Goal: Task Accomplishment & Management: Complete application form

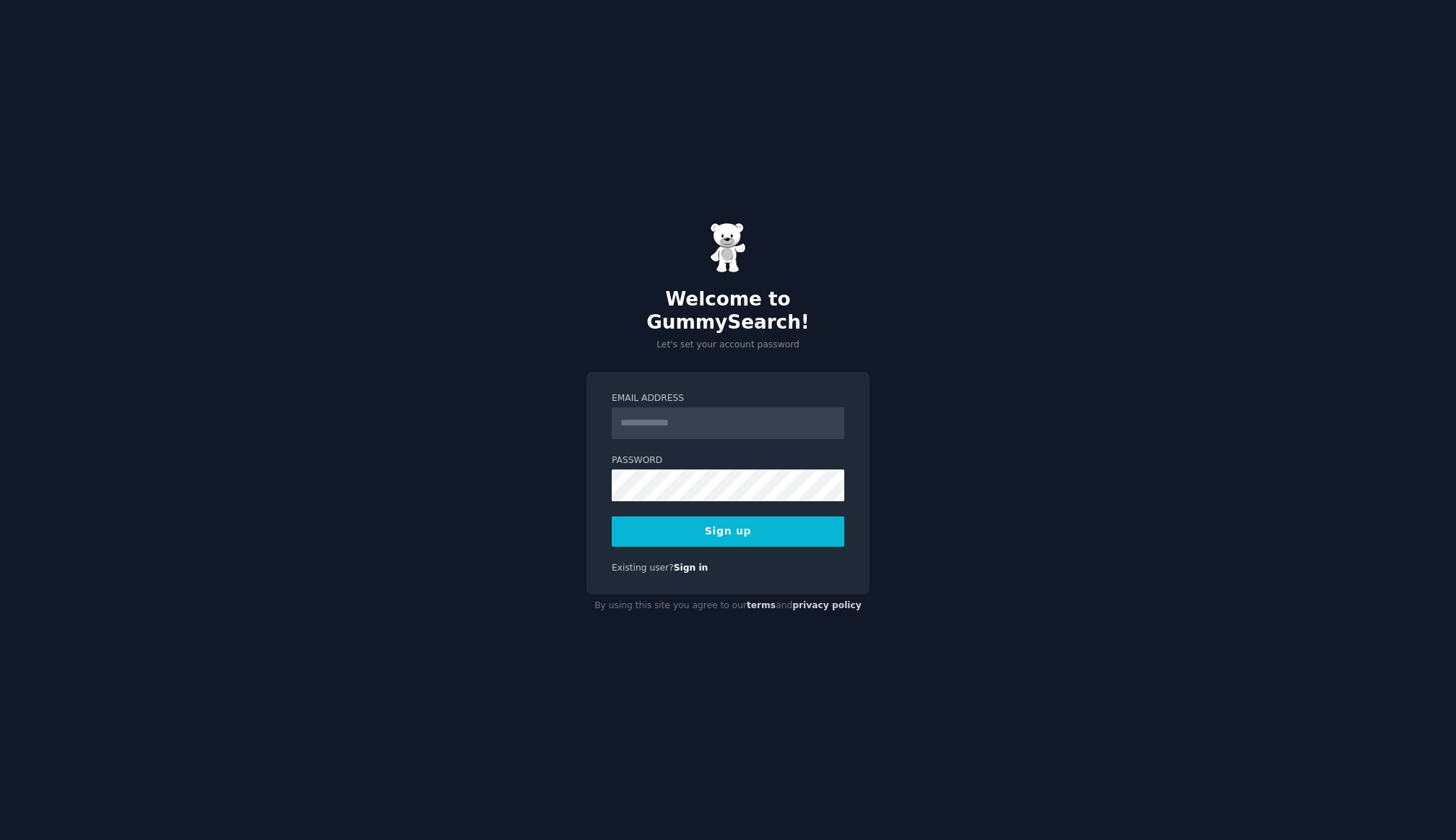
click at [943, 523] on div "Welcome to GummySearch! Let's set your account password Email Address Password …" at bounding box center [728, 420] width 1456 height 840
click at [714, 408] on input "Email Address" at bounding box center [728, 424] width 233 height 32
type input "**********"
click at [742, 521] on button "Sign up" at bounding box center [728, 531] width 233 height 30
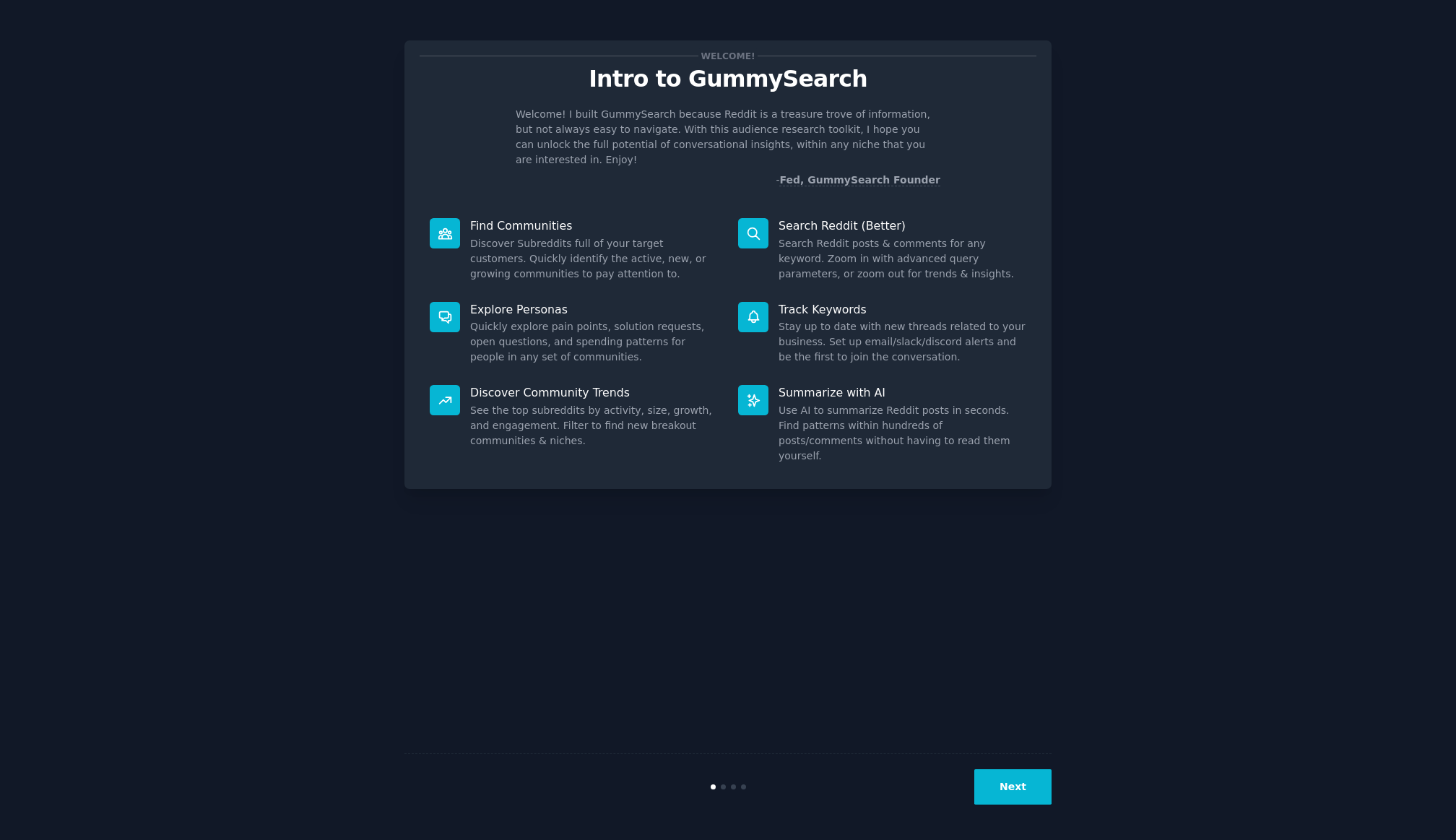
click at [1002, 794] on button "Next" at bounding box center [1013, 786] width 77 height 35
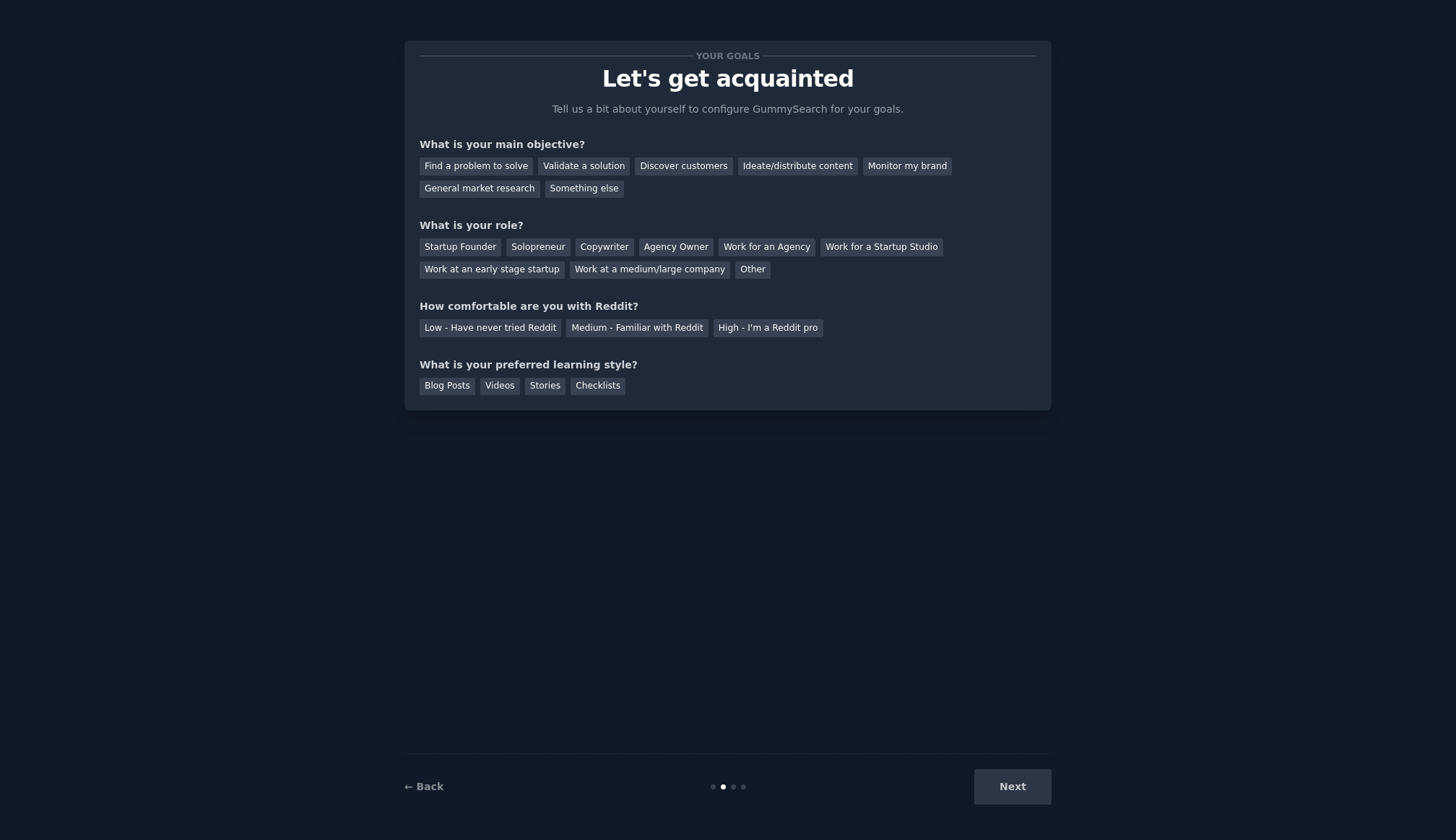
click at [1011, 786] on div "Next" at bounding box center [943, 786] width 216 height 35
click at [486, 168] on div "Find a problem to solve" at bounding box center [476, 166] width 113 height 18
click at [650, 164] on div "Discover customers" at bounding box center [683, 166] width 97 height 18
click at [489, 163] on div "Find a problem to solve" at bounding box center [476, 166] width 113 height 18
click at [467, 246] on div "Startup Founder" at bounding box center [461, 247] width 82 height 18
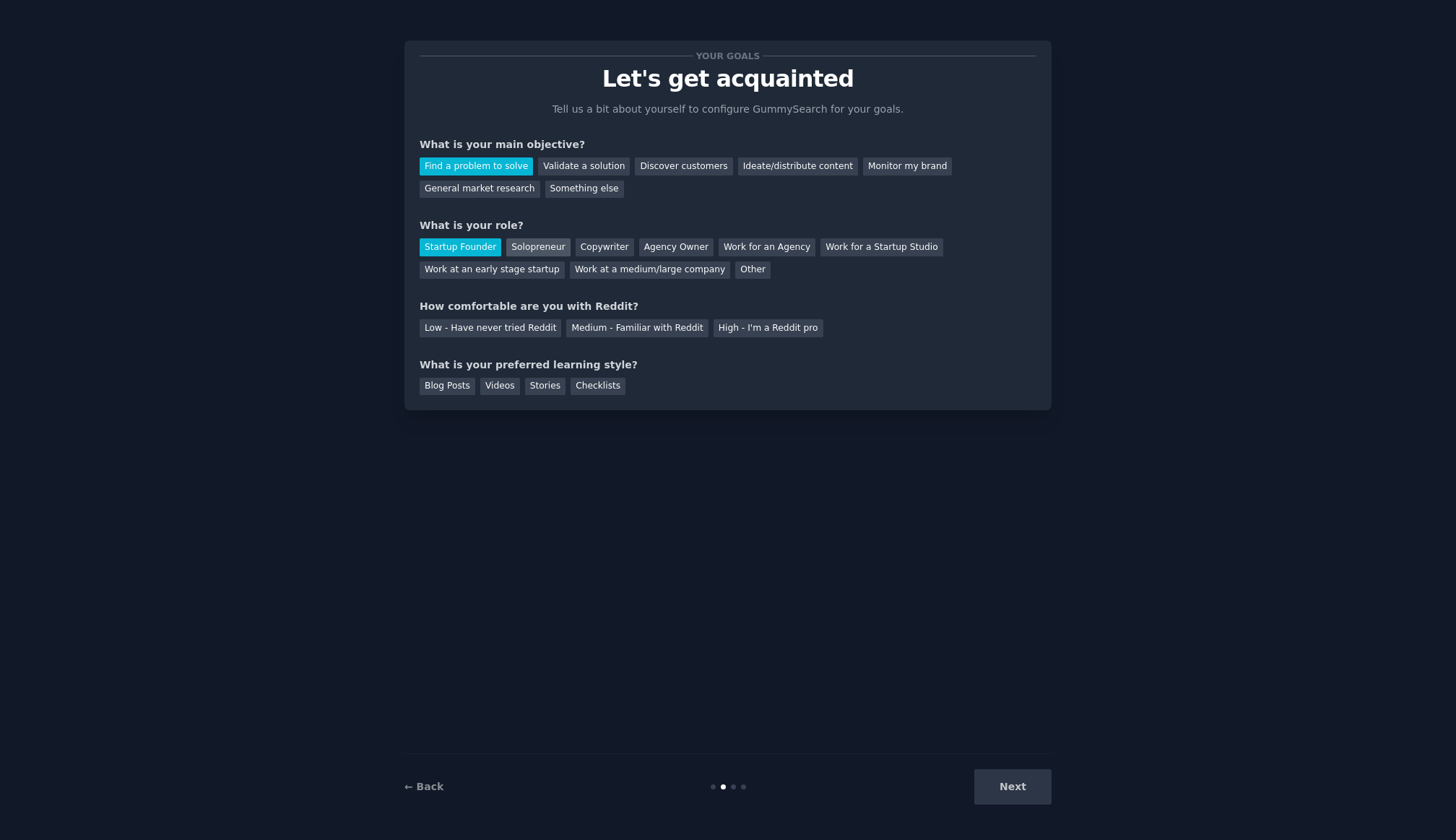
click at [535, 244] on div "Solopreneur" at bounding box center [538, 247] width 63 height 18
click at [483, 332] on div "Low - Have never tried Reddit" at bounding box center [490, 328] width 141 height 18
click at [504, 384] on div "Videos" at bounding box center [499, 387] width 39 height 18
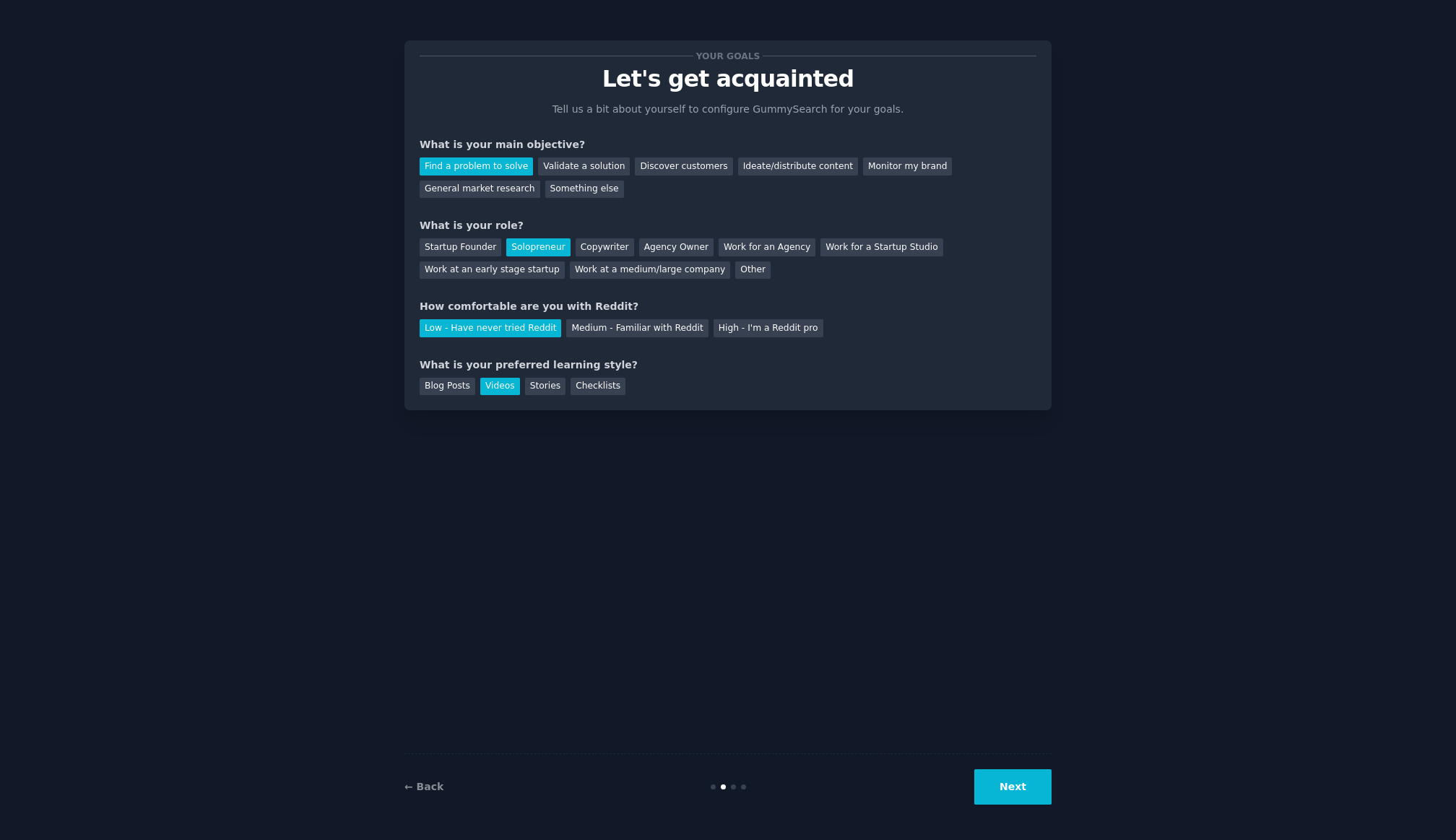
click at [1013, 781] on button "Next" at bounding box center [1013, 786] width 77 height 35
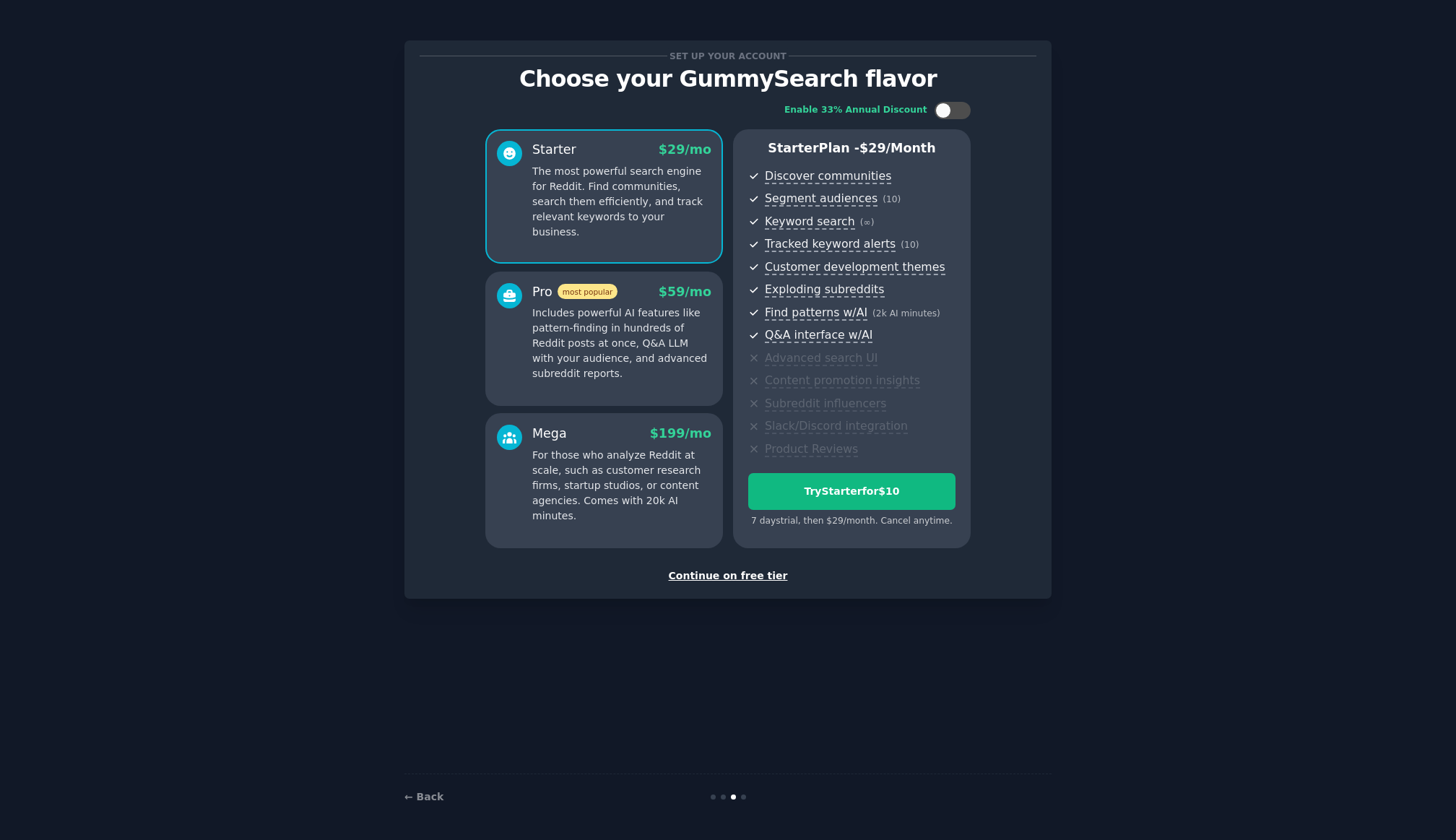
click at [738, 575] on div "Continue on free tier" at bounding box center [728, 575] width 616 height 15
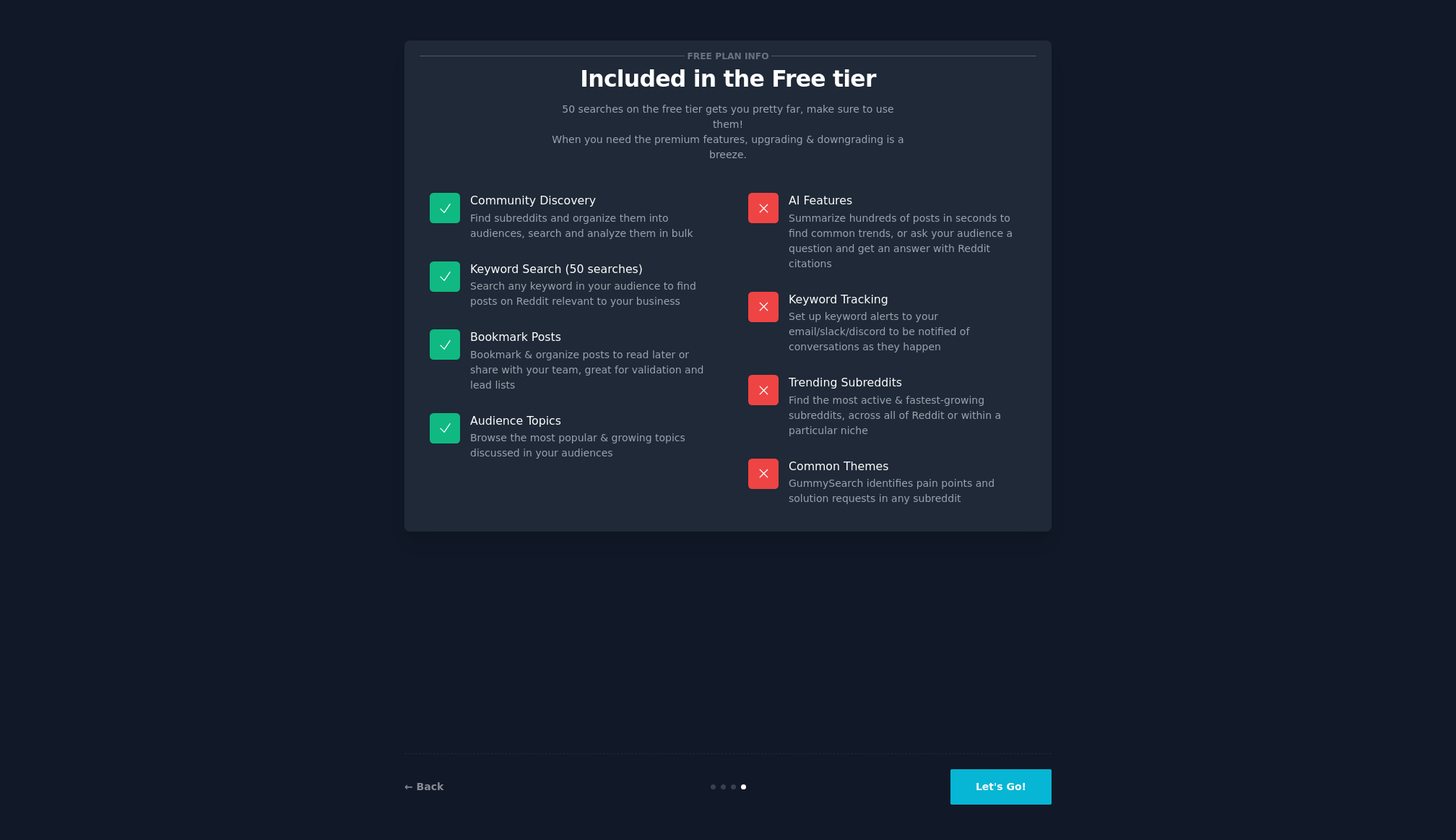
click at [1000, 792] on button "Let's Go!" at bounding box center [1001, 786] width 101 height 35
